Goal: Ask a question

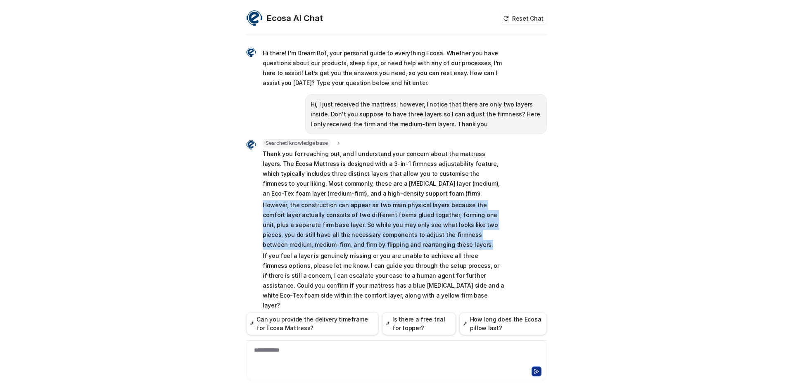
scroll to position [13, 0]
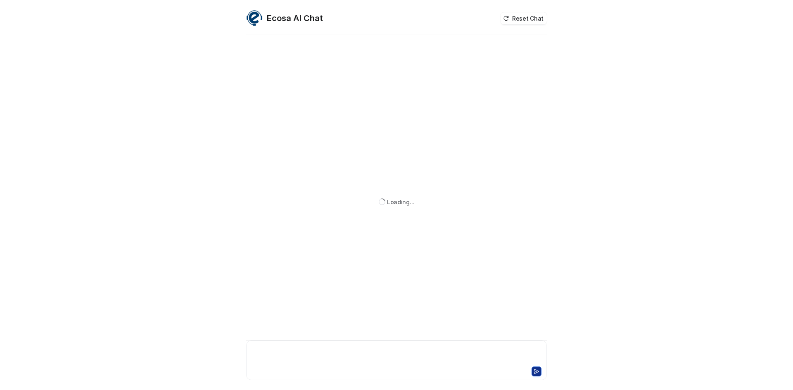
drag, startPoint x: 343, startPoint y: 356, endPoint x: 338, endPoint y: 350, distance: 8.2
click at [341, 354] on div at bounding box center [396, 355] width 297 height 19
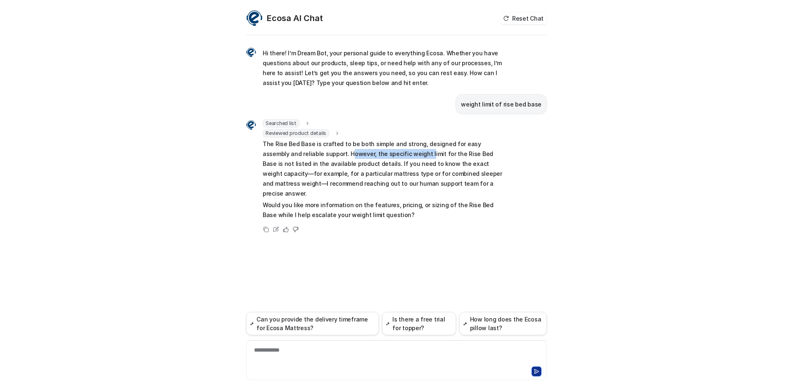
drag, startPoint x: 310, startPoint y: 149, endPoint x: 387, endPoint y: 153, distance: 76.9
click at [387, 151] on p "The Rise Bed Base is crafted to be both simple and strong, designed for easy as…" at bounding box center [384, 168] width 242 height 59
click at [387, 153] on p "The Rise Bed Base is crafted to be both simple and strong, designed for easy as…" at bounding box center [384, 168] width 242 height 59
